Goal: Task Accomplishment & Management: Manage account settings

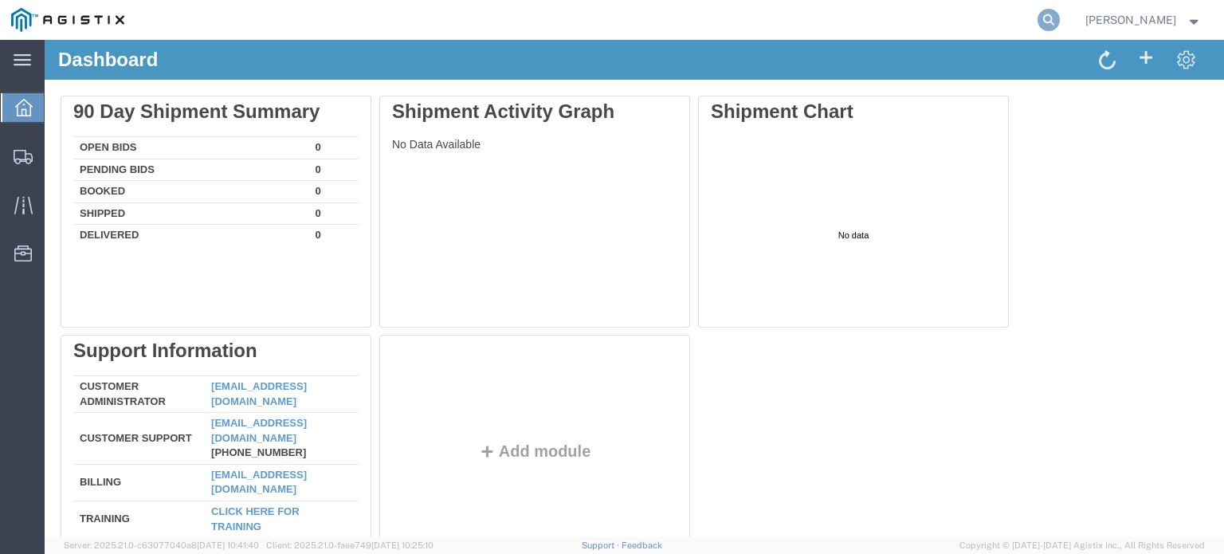
click at [1047, 18] on icon at bounding box center [1048, 20] width 22 height 22
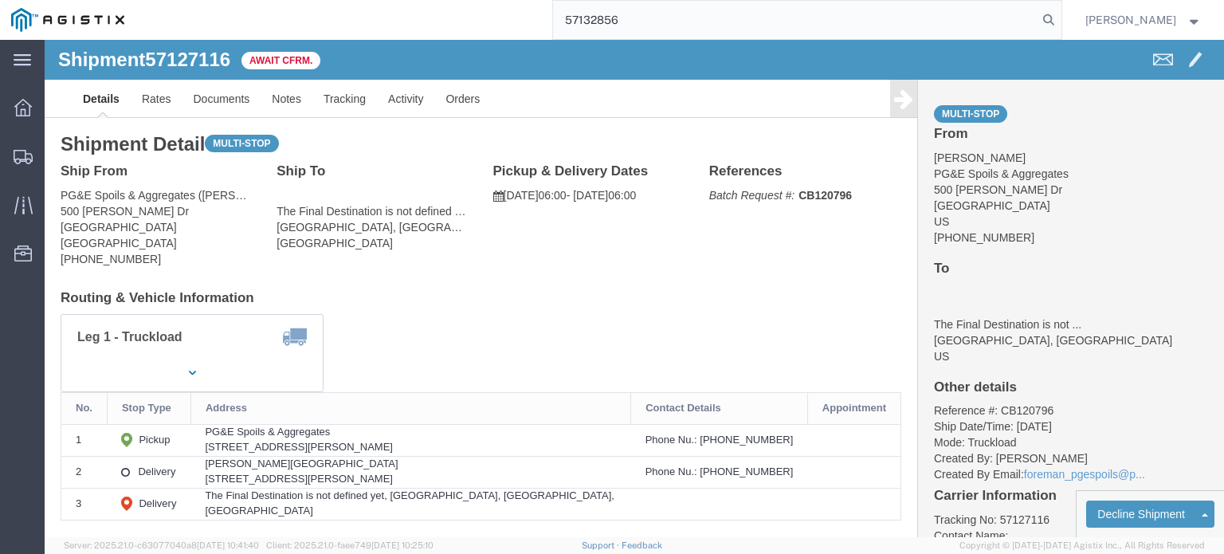
type input "57132856"
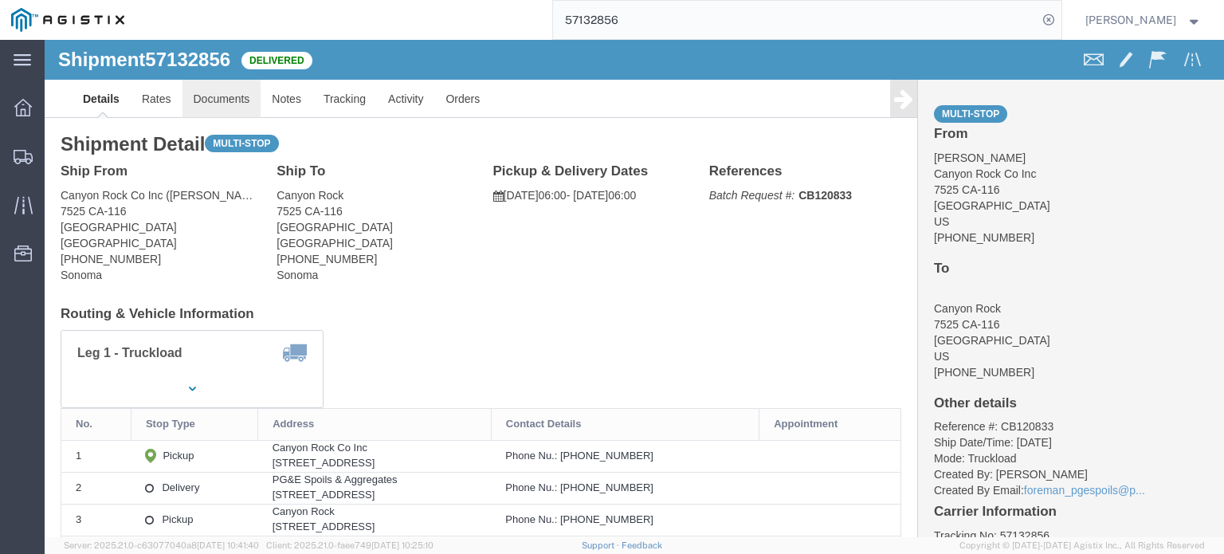
click link "Documents"
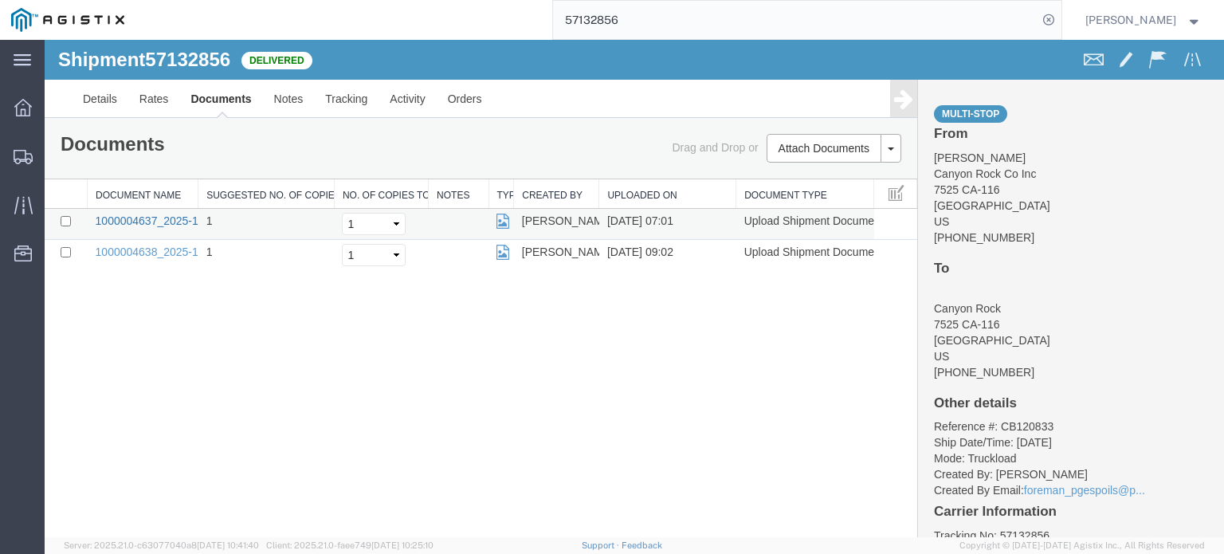
click at [174, 222] on link "1000004637_2025-10-15_07_00_42.jpg" at bounding box center [195, 220] width 199 height 13
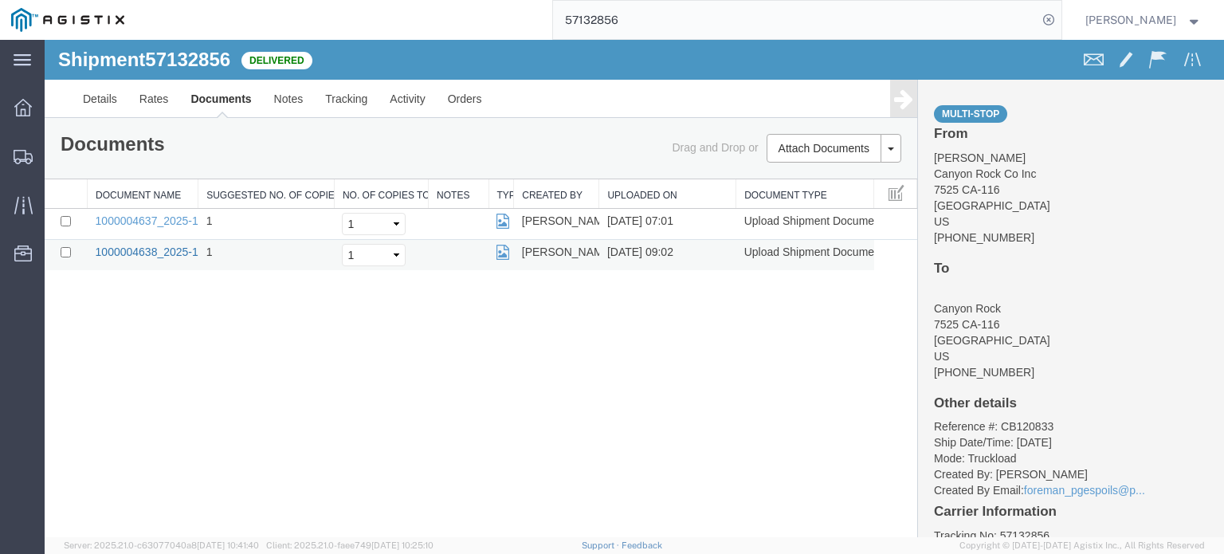
click at [125, 248] on link "1000004638_2025-10-15_09_02_38.jpg" at bounding box center [195, 251] width 199 height 13
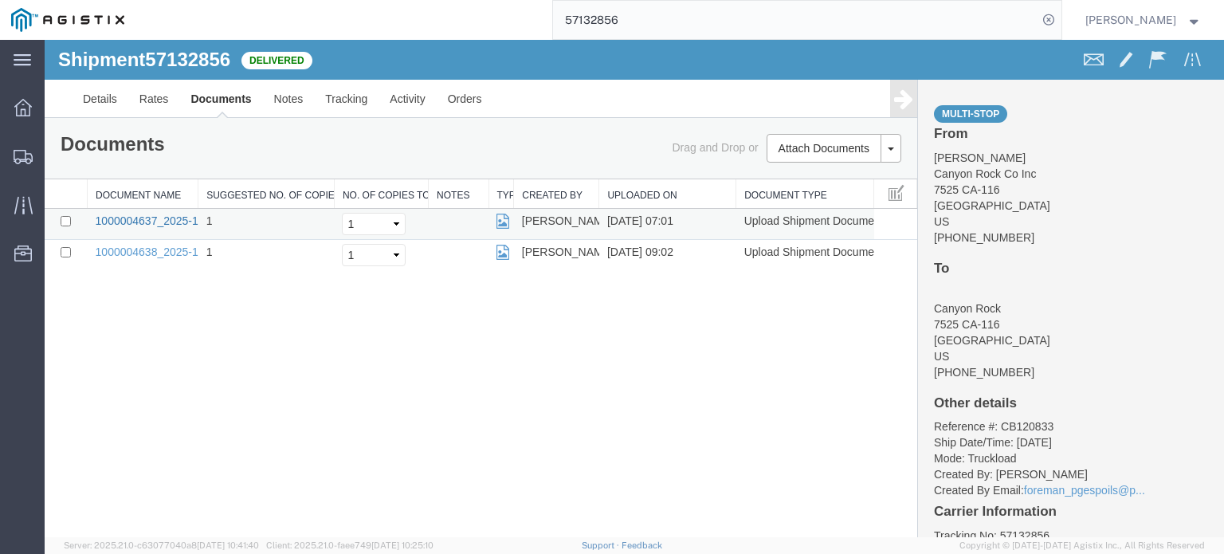
click at [166, 219] on link "1000004637_2025-10-15_07_00_42.jpg" at bounding box center [195, 220] width 199 height 13
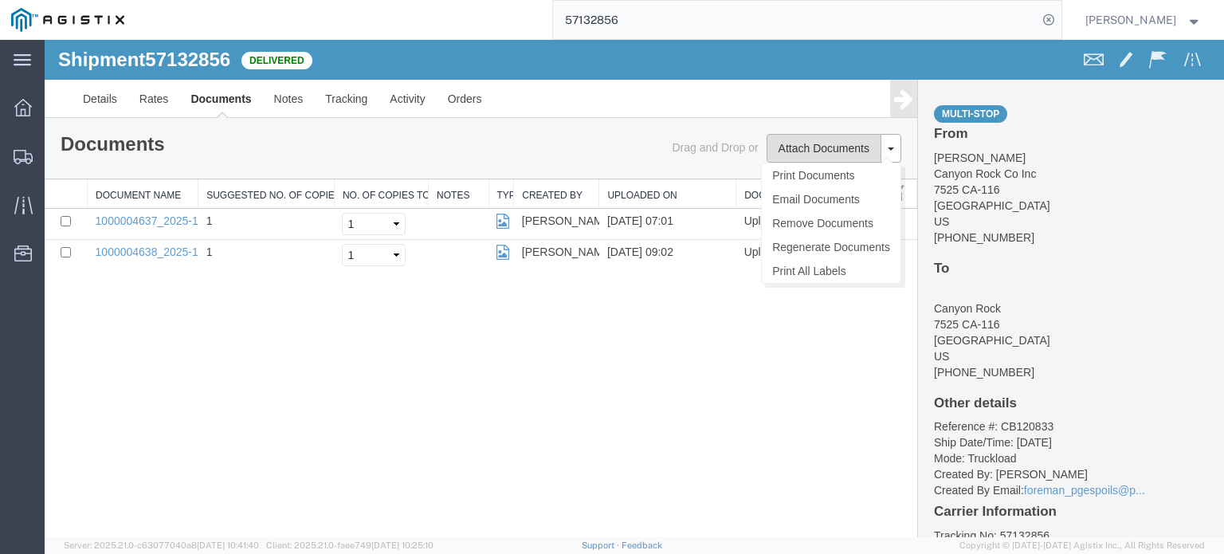
click at [812, 142] on button "Attach Documents" at bounding box center [823, 148] width 115 height 29
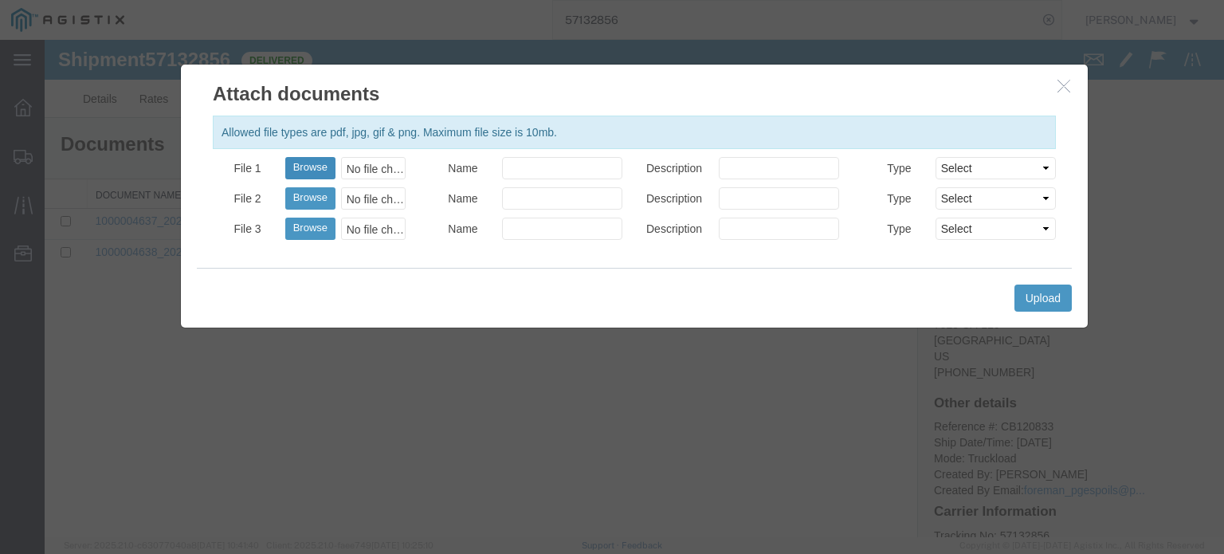
click at [321, 170] on button "Browse" at bounding box center [310, 168] width 50 height 22
type input "C:\fakepath\The_20251015_0001.pdf"
click at [997, 167] on select "Select AWB Label Bill of Lading/Air Waybill Certificate of Origin (English) Cla…" at bounding box center [995, 168] width 120 height 22
click at [1021, 299] on button "Upload" at bounding box center [1042, 297] width 57 height 27
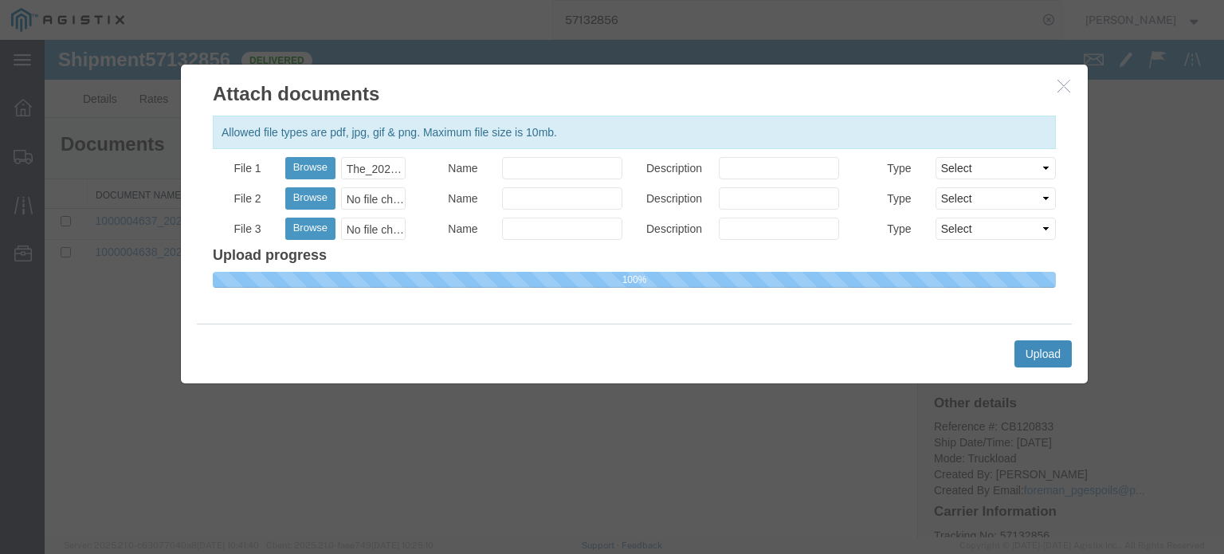
select select
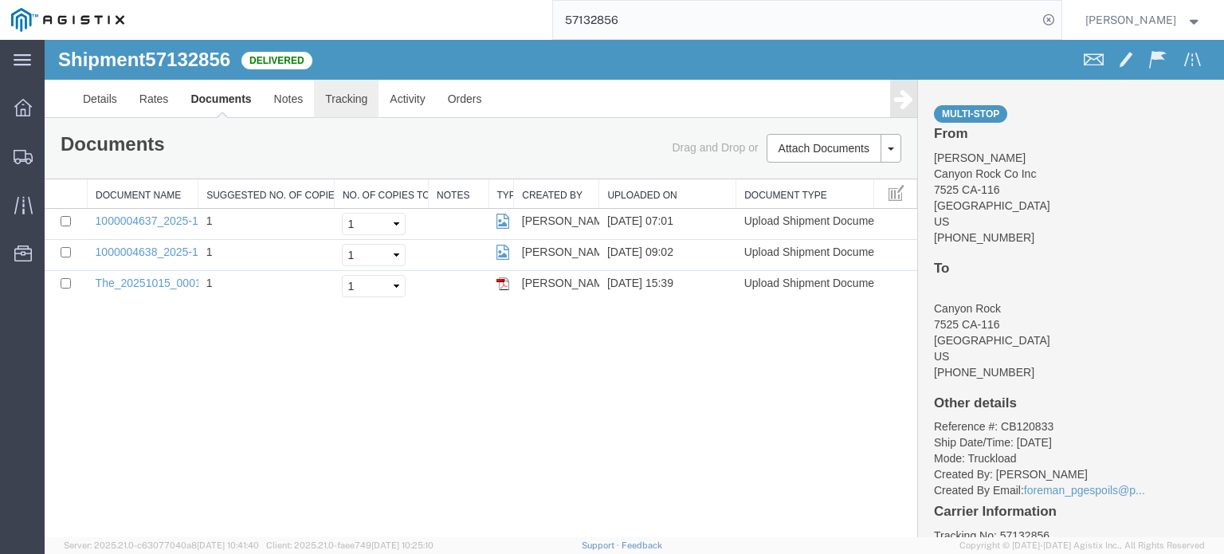
click at [356, 104] on link "Tracking" at bounding box center [346, 99] width 65 height 38
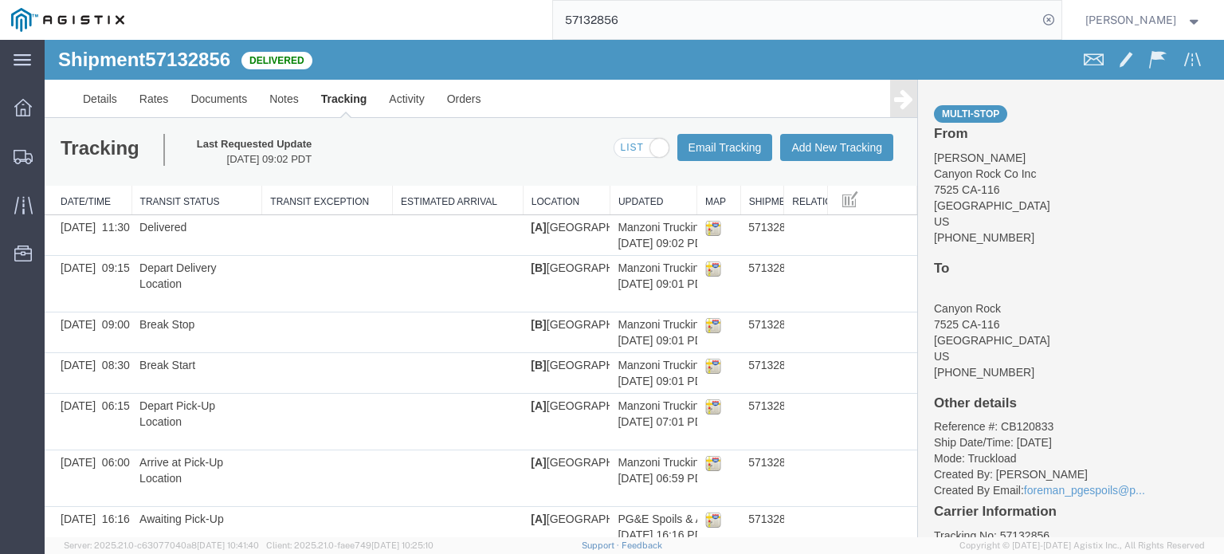
click at [894, 99] on icon at bounding box center [903, 99] width 19 height 22
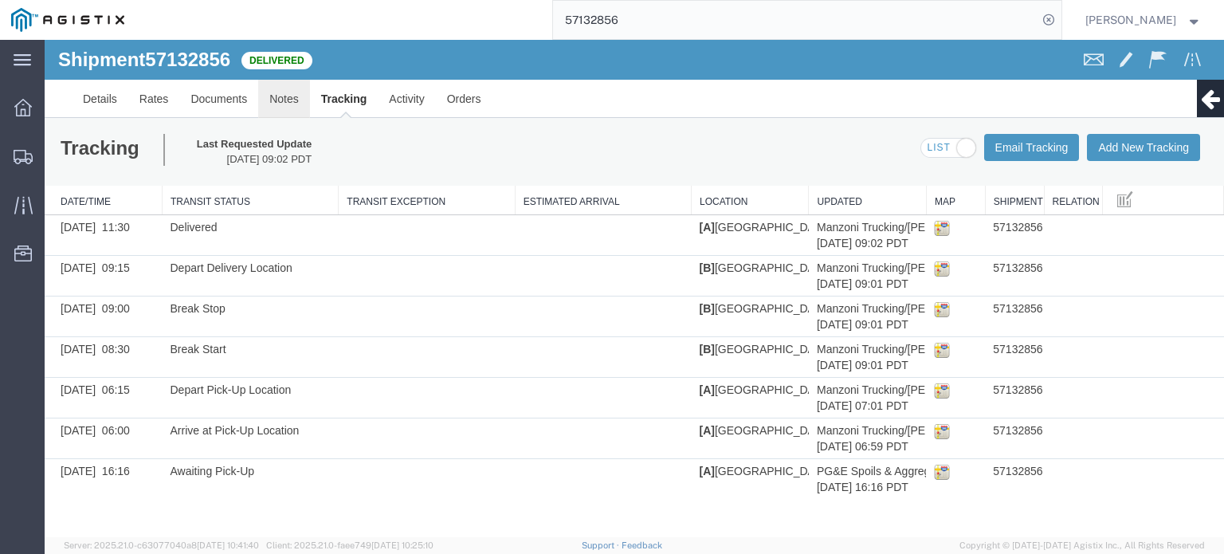
click at [267, 98] on link "Notes" at bounding box center [284, 99] width 52 height 38
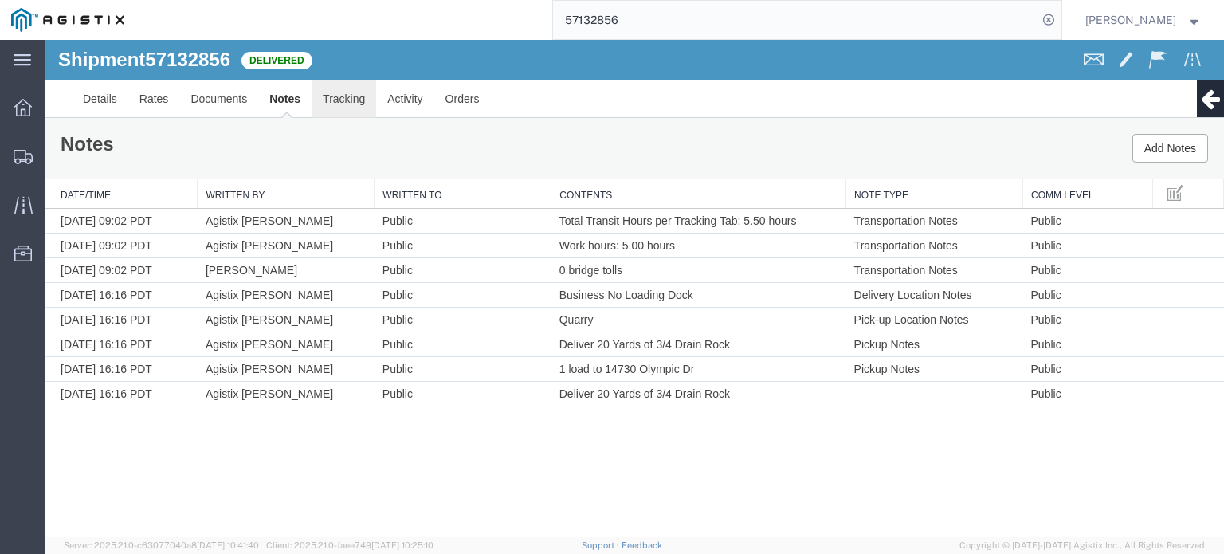
click at [338, 95] on link "Tracking" at bounding box center [343, 99] width 65 height 38
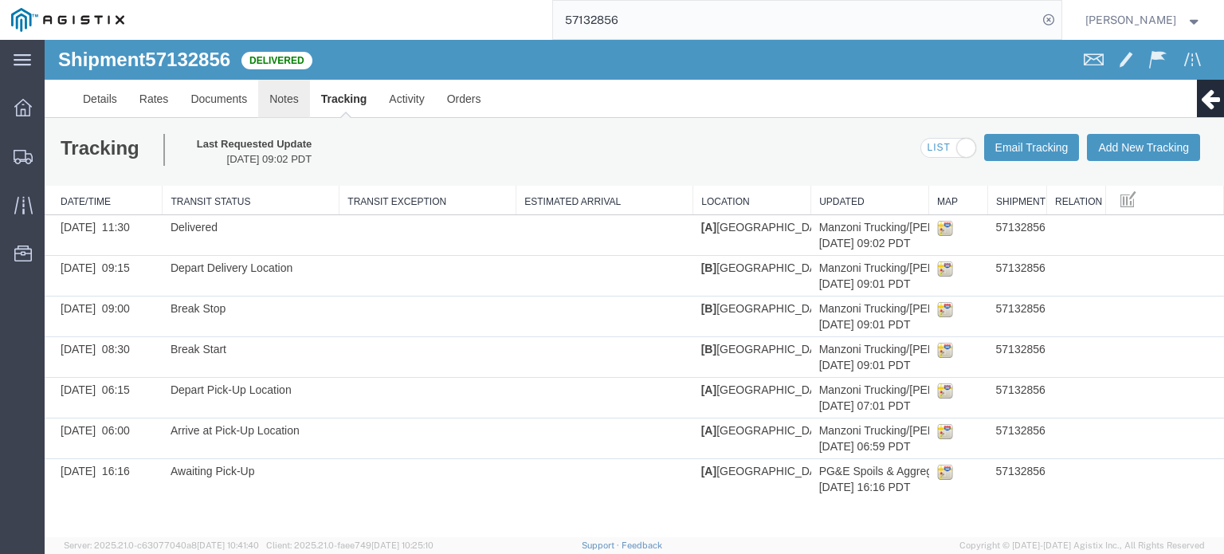
click at [296, 90] on link "Notes" at bounding box center [284, 99] width 52 height 38
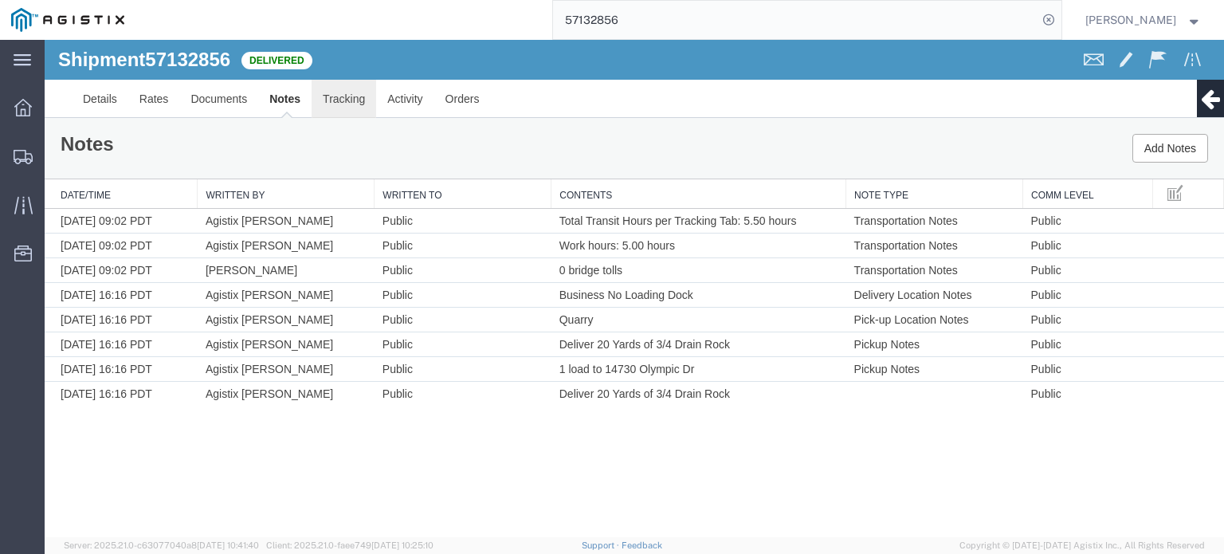
click at [337, 95] on link "Tracking" at bounding box center [343, 99] width 65 height 38
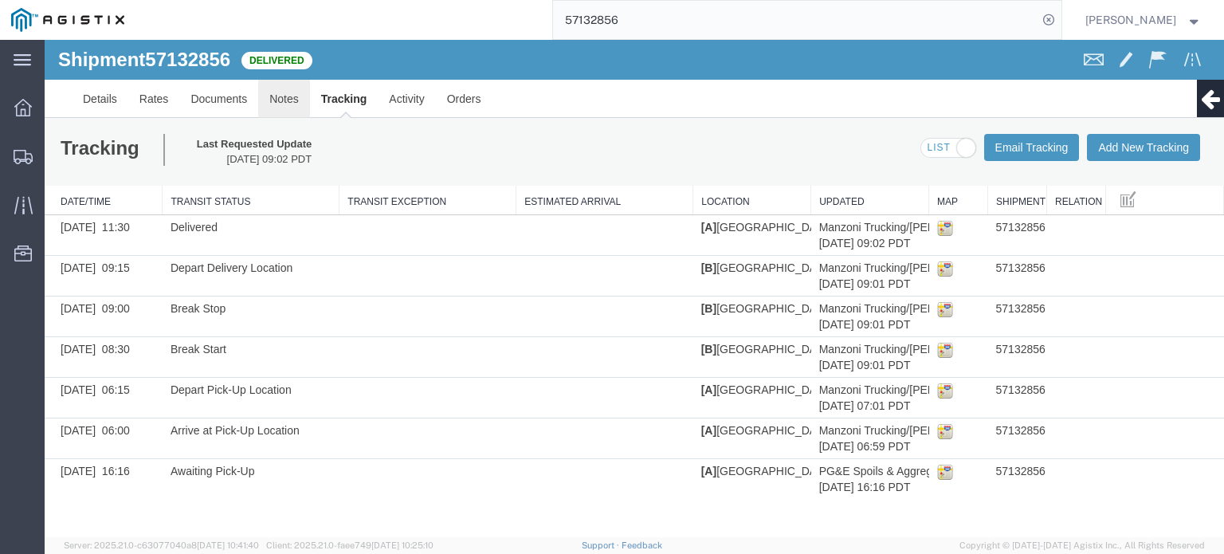
click at [287, 105] on link "Notes" at bounding box center [284, 99] width 52 height 38
